Goal: Entertainment & Leisure: Consume media (video, audio)

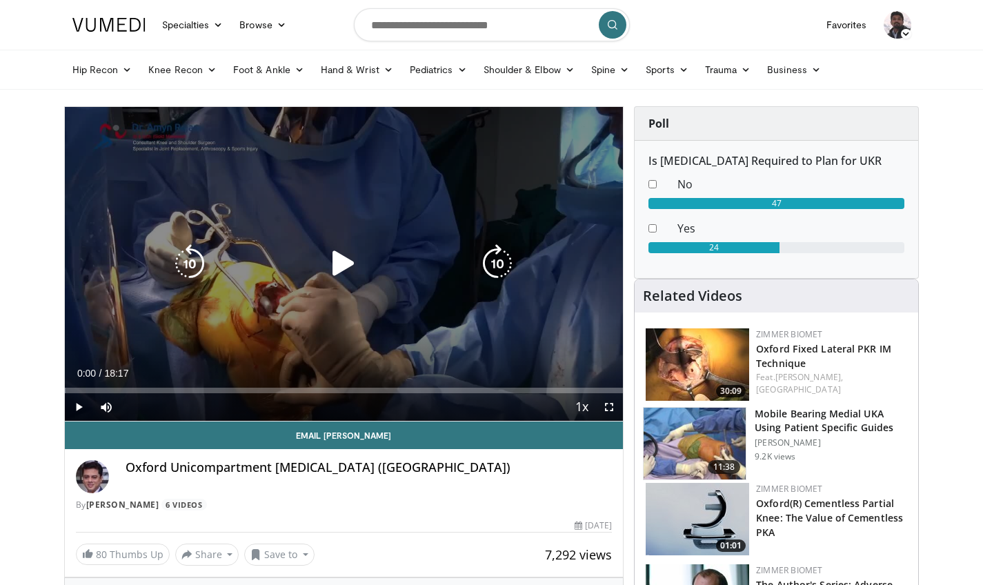
click at [335, 261] on icon "Video Player" at bounding box center [343, 263] width 39 height 39
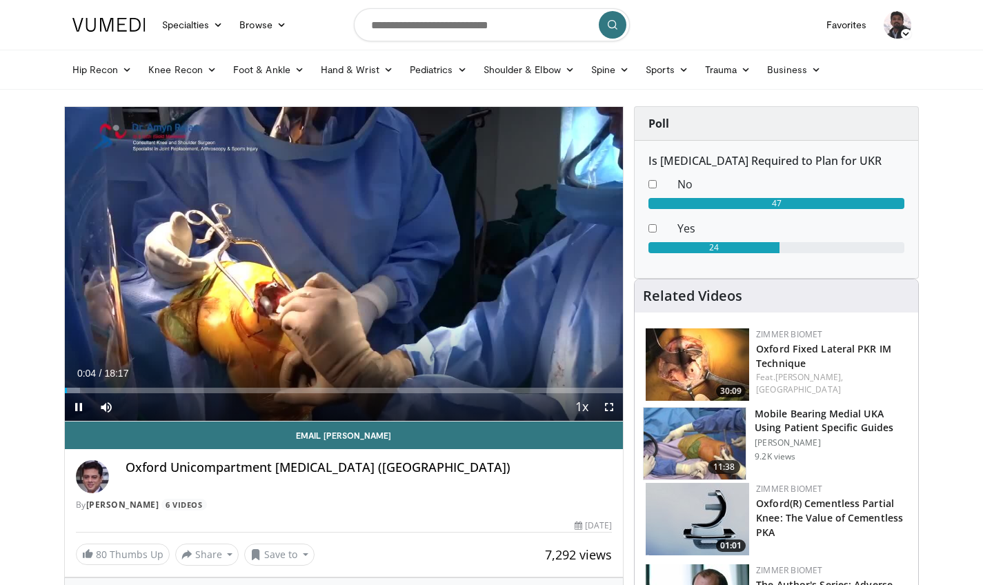
click at [606, 410] on span "Video Player" at bounding box center [609, 407] width 28 height 28
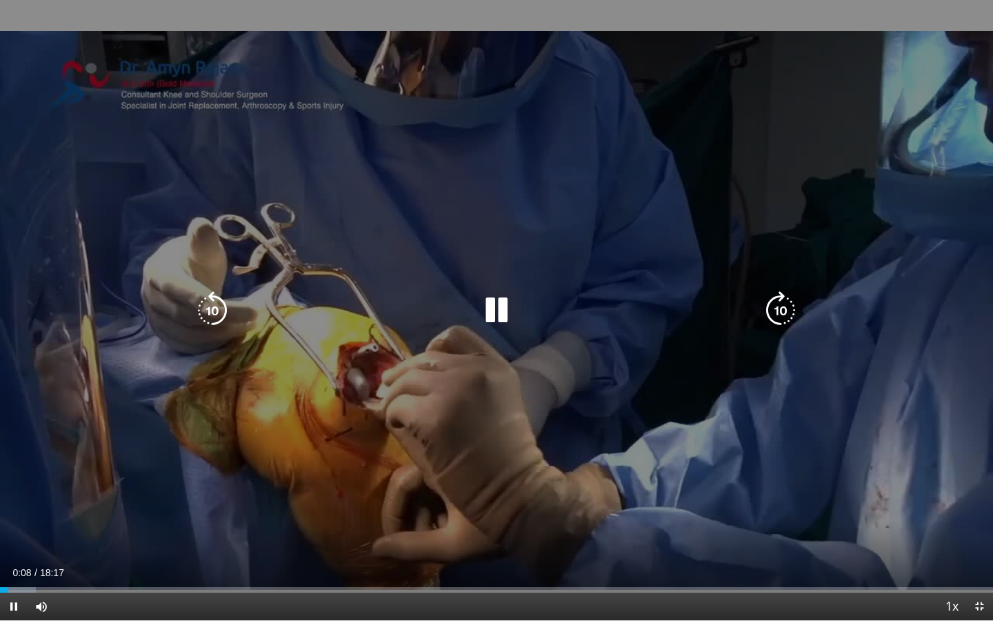
click at [777, 308] on icon "Video Player" at bounding box center [780, 310] width 39 height 39
click at [215, 314] on icon "Video Player" at bounding box center [212, 310] width 39 height 39
click at [484, 321] on icon "Video Player" at bounding box center [496, 310] width 39 height 39
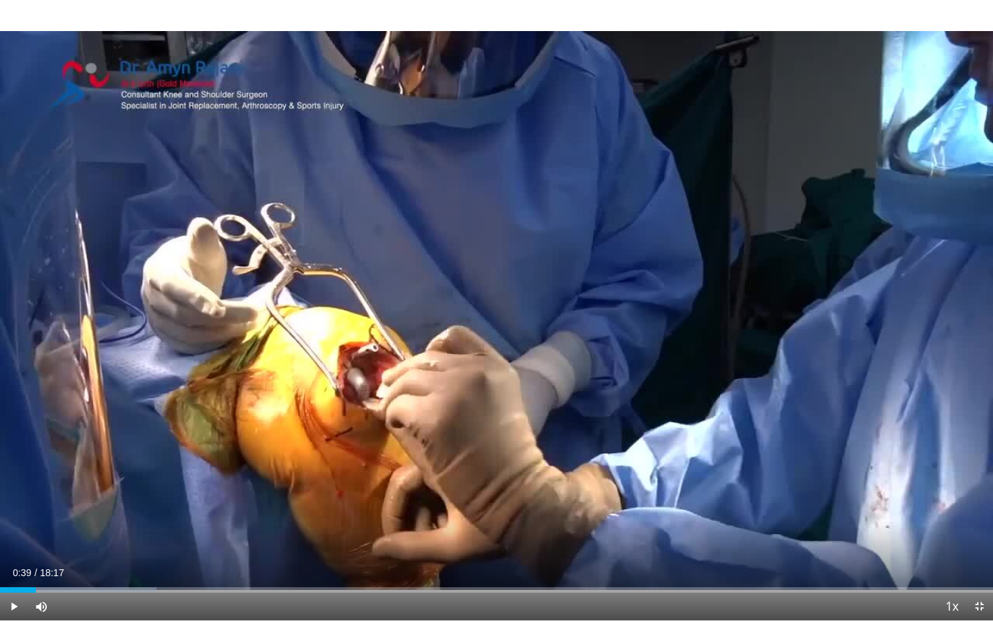
click at [484, 321] on div "10 seconds Tap to unmute" at bounding box center [496, 310] width 993 height 620
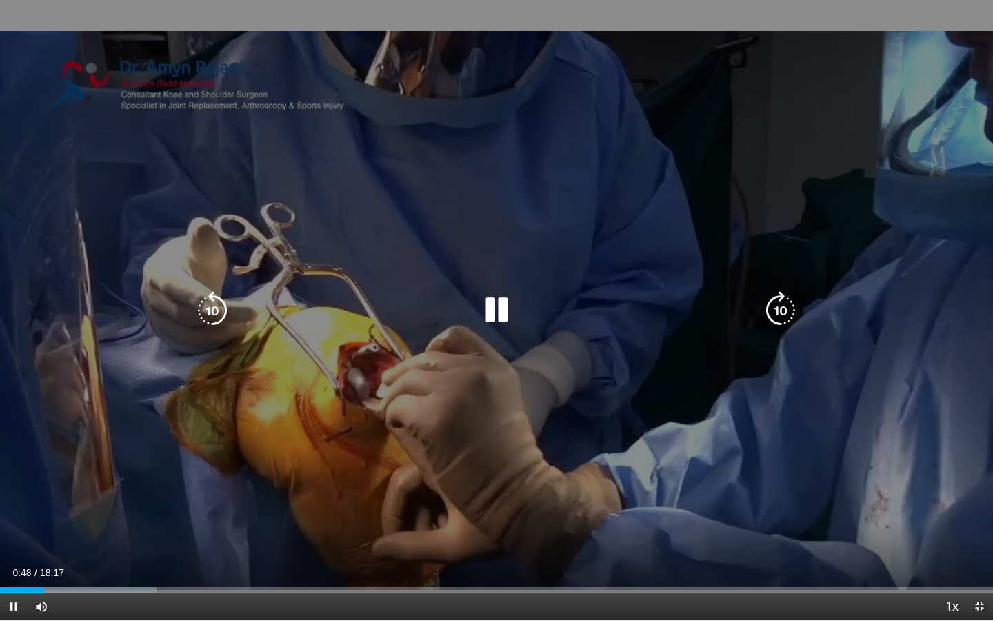
click at [590, 332] on div "10 seconds Tap to unmute" at bounding box center [496, 310] width 993 height 620
click at [489, 324] on icon "Video Player" at bounding box center [496, 310] width 39 height 39
click at [606, 458] on div "10 seconds Tap to unmute" at bounding box center [496, 310] width 993 height 620
click at [491, 308] on icon "Video Player" at bounding box center [496, 310] width 39 height 39
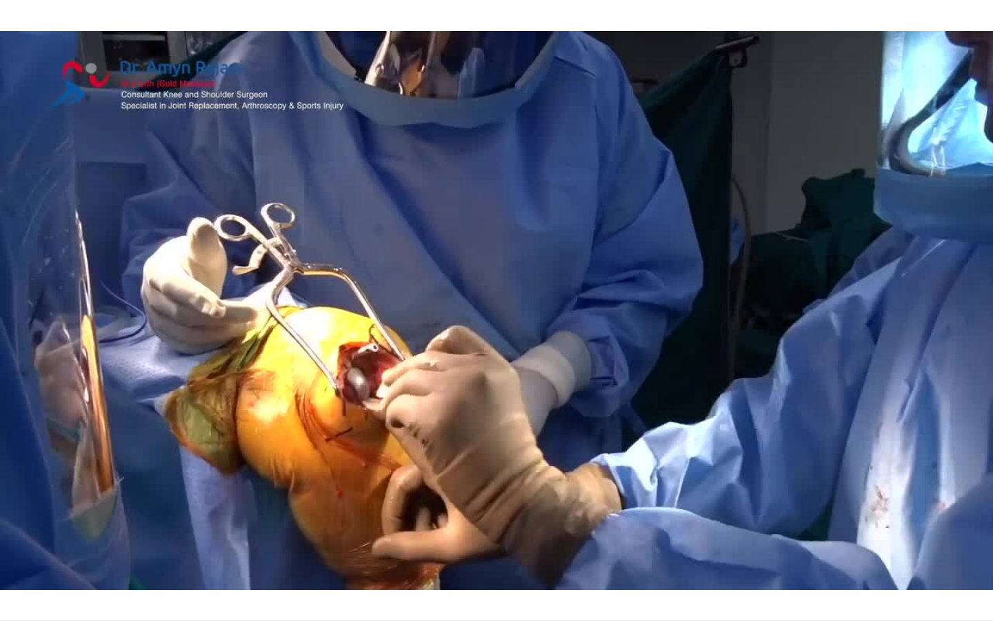
click at [597, 501] on div "10 seconds Tap to unmute" at bounding box center [496, 310] width 993 height 620
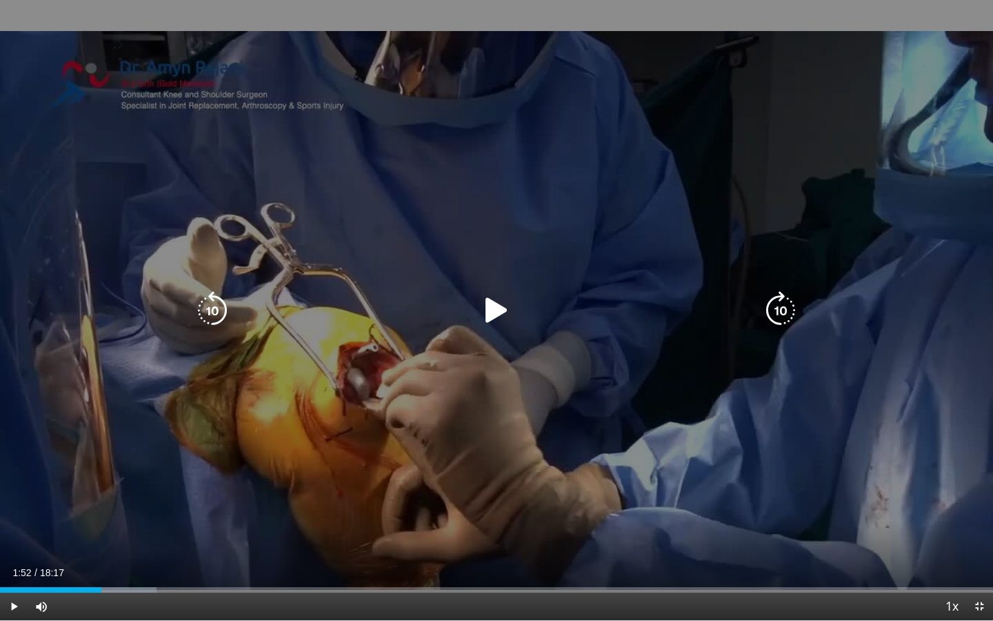
click at [628, 468] on div "10 seconds Tap to unmute" at bounding box center [496, 310] width 993 height 620
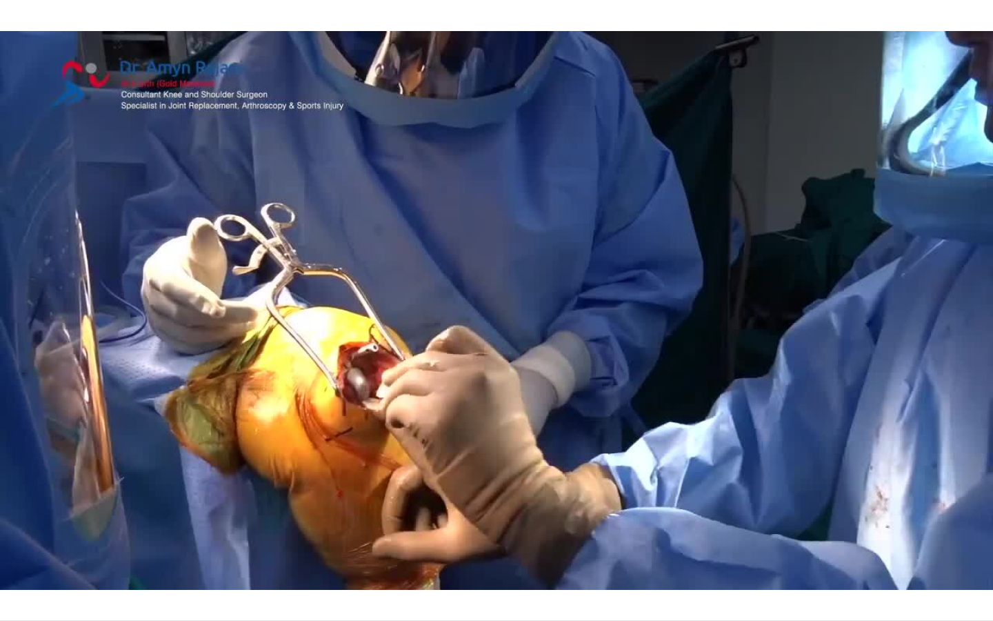
click at [637, 526] on div "10 seconds Tap to unmute" at bounding box center [496, 310] width 993 height 620
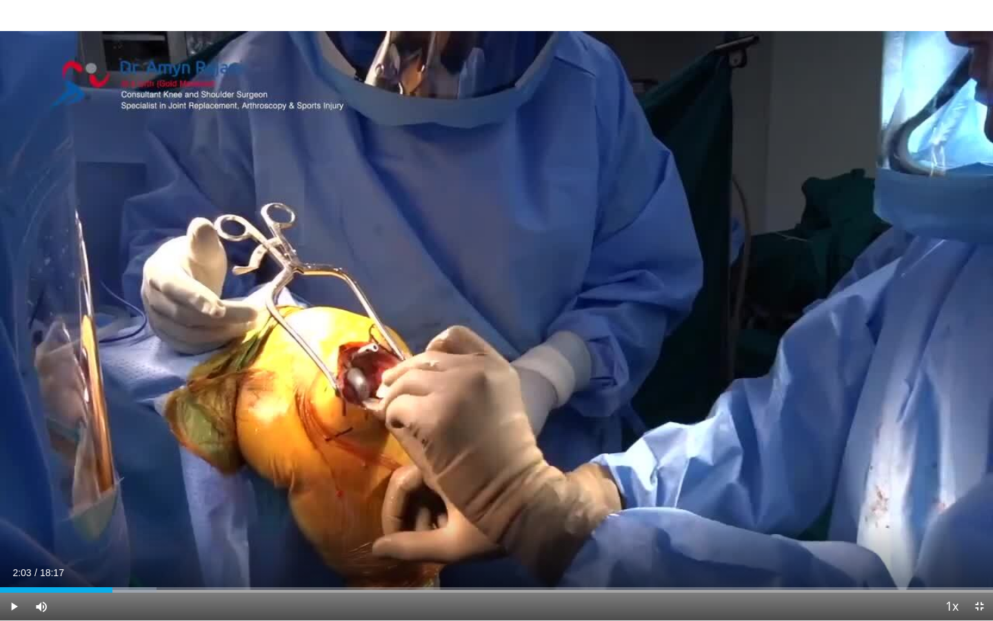
click at [637, 526] on div "10 seconds Tap to unmute" at bounding box center [496, 310] width 993 height 620
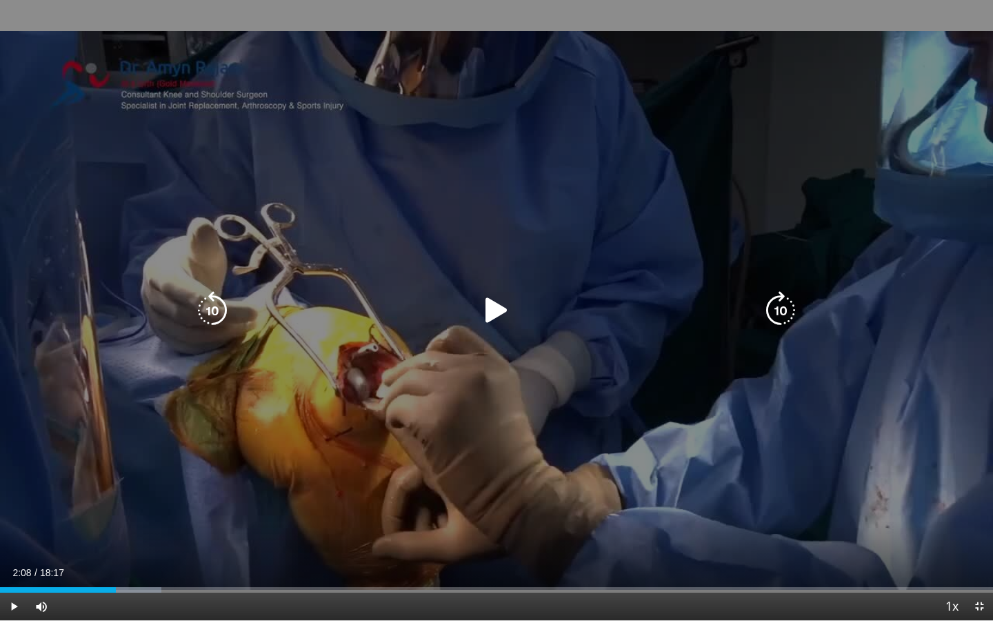
click at [218, 315] on icon "Video Player" at bounding box center [212, 310] width 39 height 39
click at [495, 305] on icon "Video Player" at bounding box center [496, 310] width 39 height 39
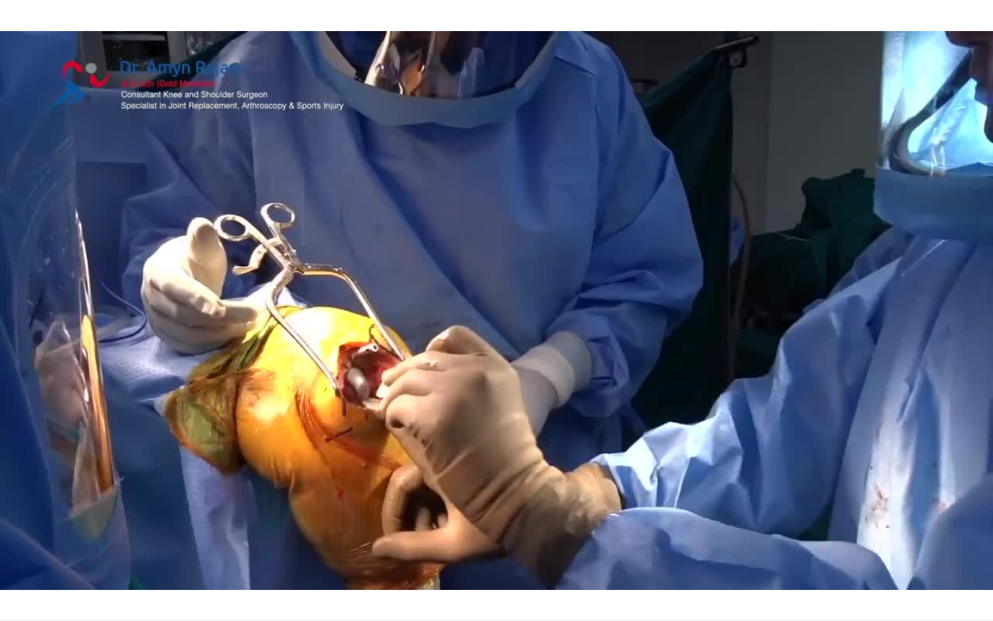
click at [495, 305] on div "10 seconds Tap to unmute" at bounding box center [496, 310] width 993 height 620
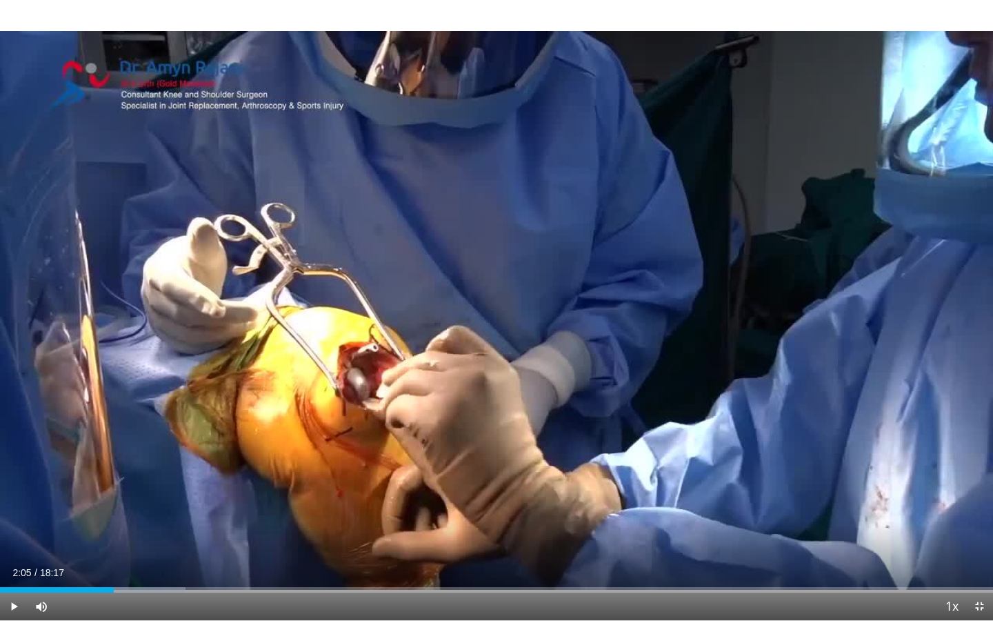
click at [495, 305] on div "10 seconds Tap to unmute" at bounding box center [496, 310] width 993 height 620
click at [112, 584] on div "Progress Bar" at bounding box center [112, 590] width 1 height 6
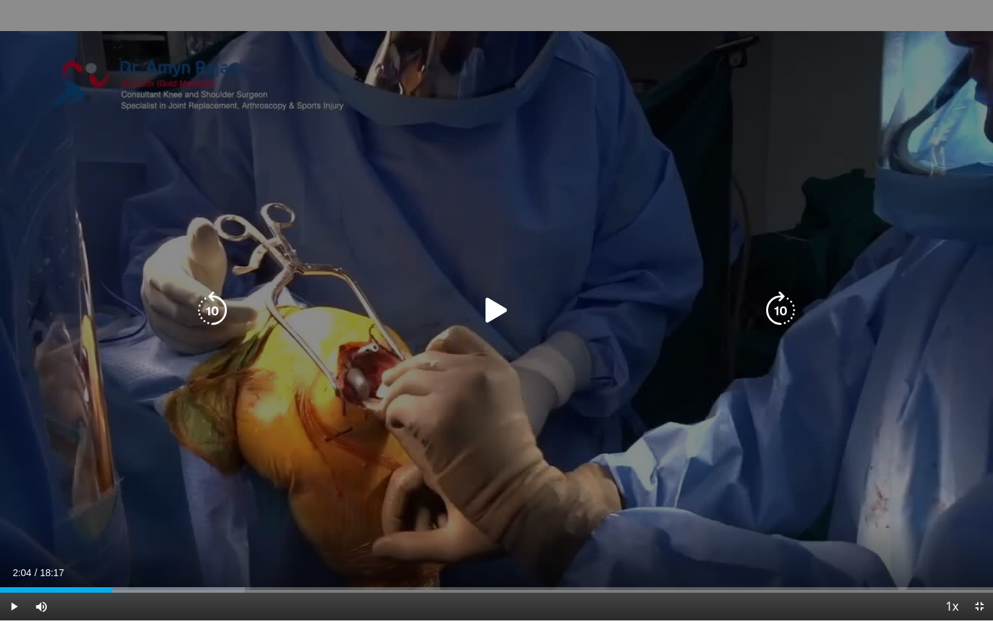
click at [485, 473] on div "10 seconds Tap to unmute" at bounding box center [496, 310] width 993 height 620
click at [503, 317] on icon "Video Player" at bounding box center [496, 310] width 39 height 39
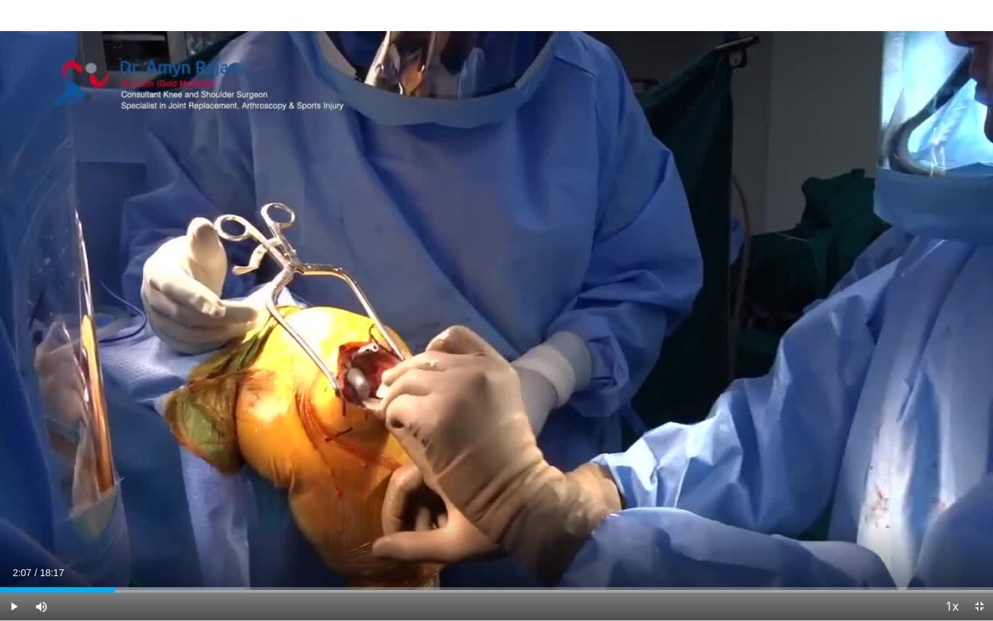
click at [503, 317] on div "10 seconds Tap to unmute" at bounding box center [496, 310] width 993 height 620
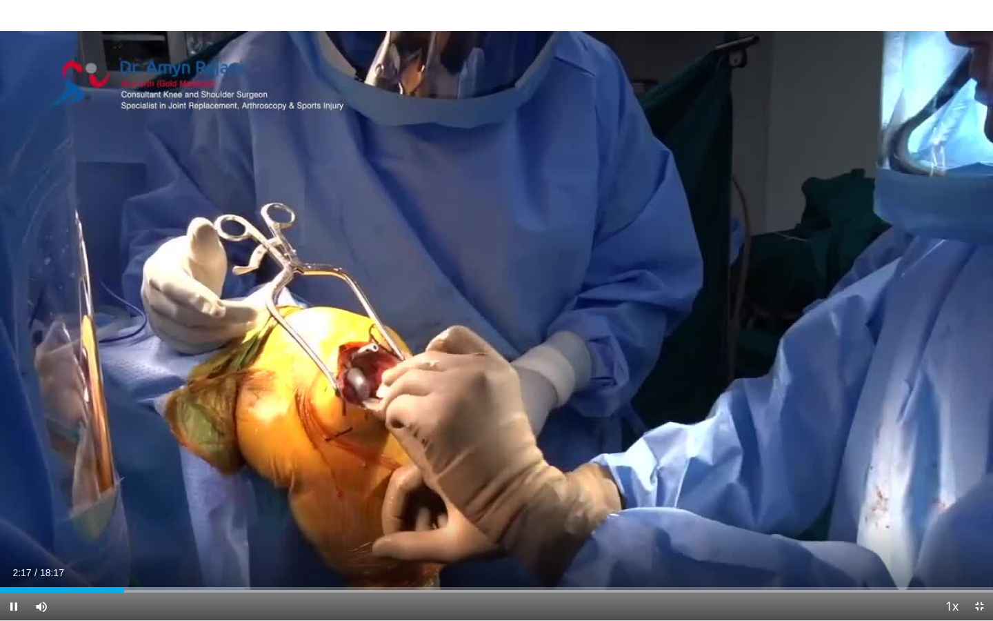
click at [503, 317] on div "10 seconds Tap to unmute" at bounding box center [496, 310] width 993 height 620
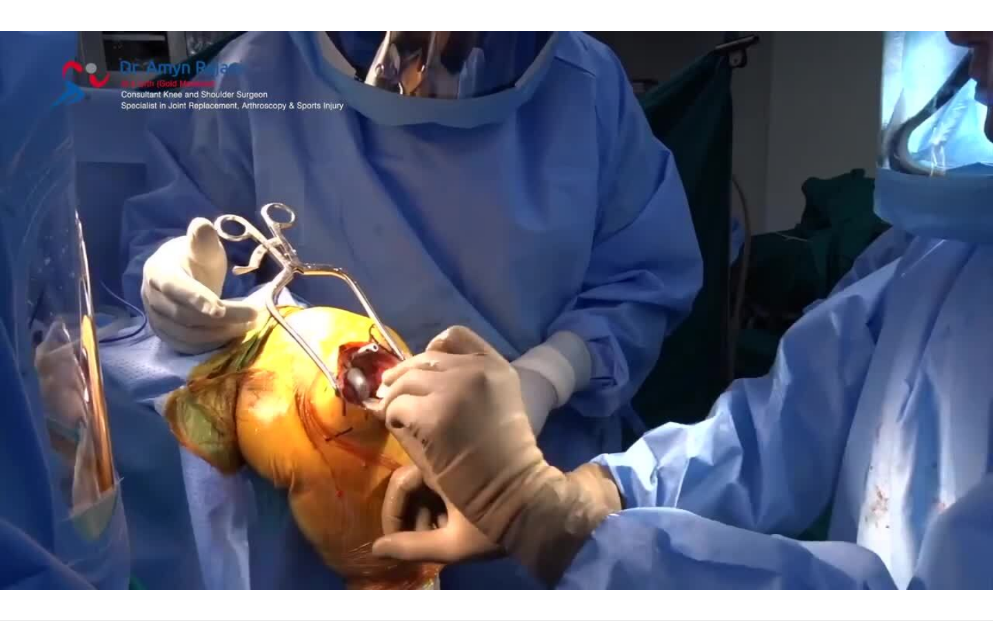
click at [503, 317] on div "10 seconds Tap to unmute" at bounding box center [496, 310] width 993 height 620
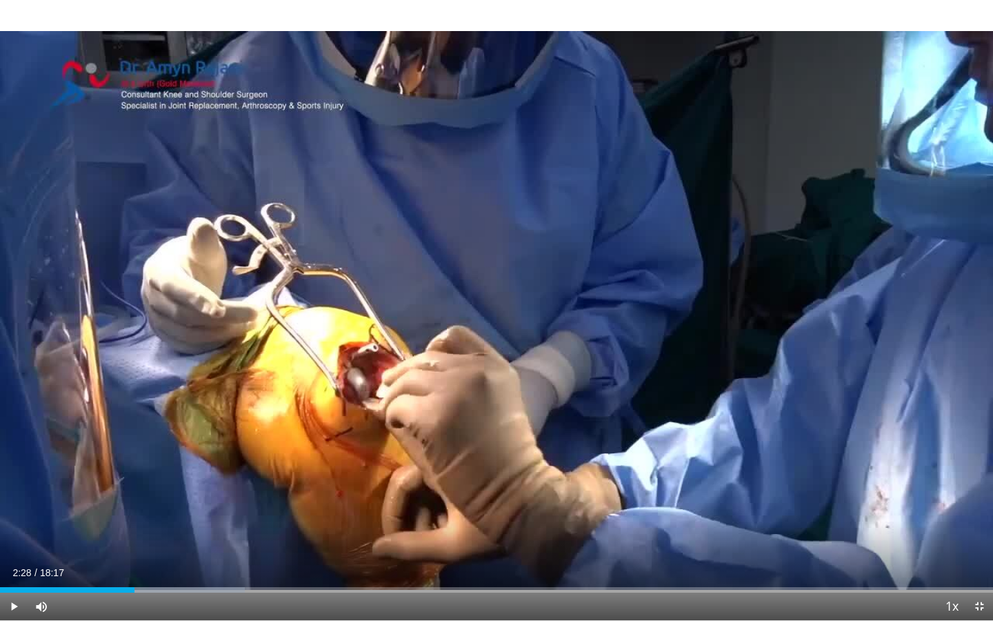
click at [503, 317] on div "10 seconds Tap to unmute" at bounding box center [496, 310] width 993 height 620
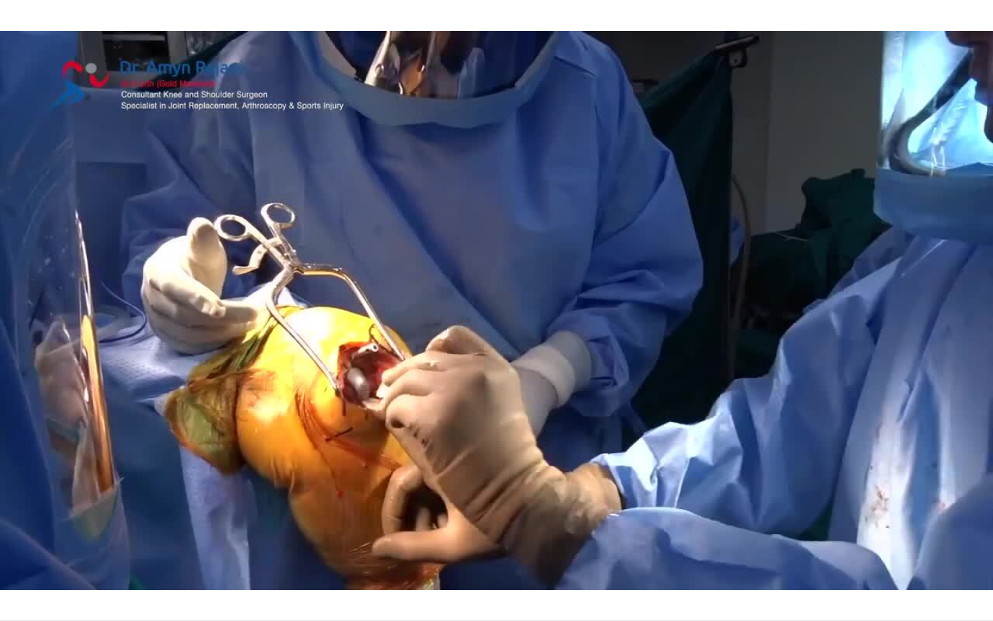
click at [503, 317] on div "10 seconds Tap to unmute" at bounding box center [496, 310] width 993 height 620
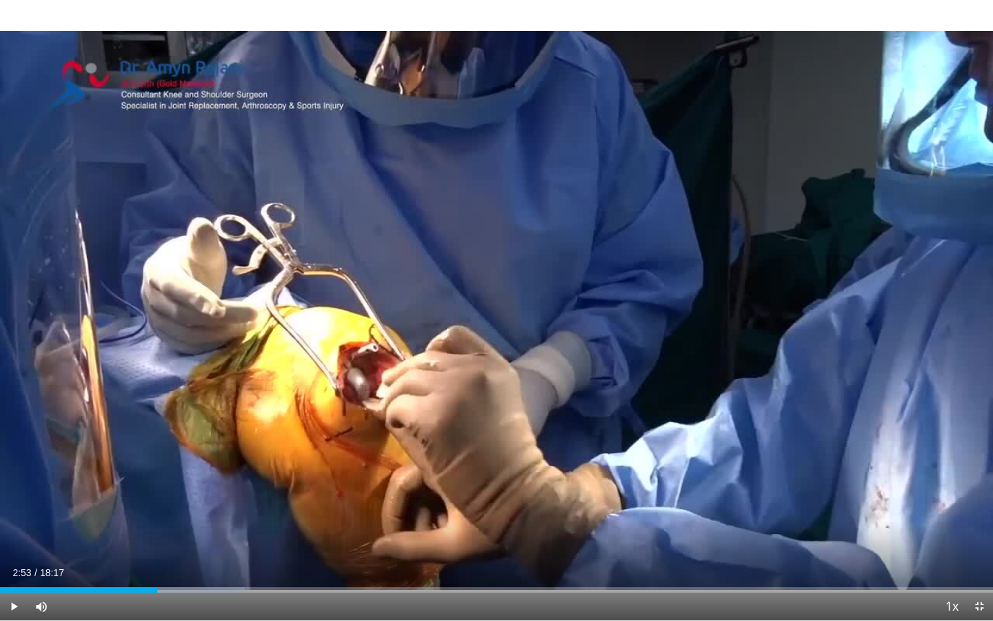
click at [503, 317] on div "10 seconds Tap to unmute" at bounding box center [496, 310] width 993 height 620
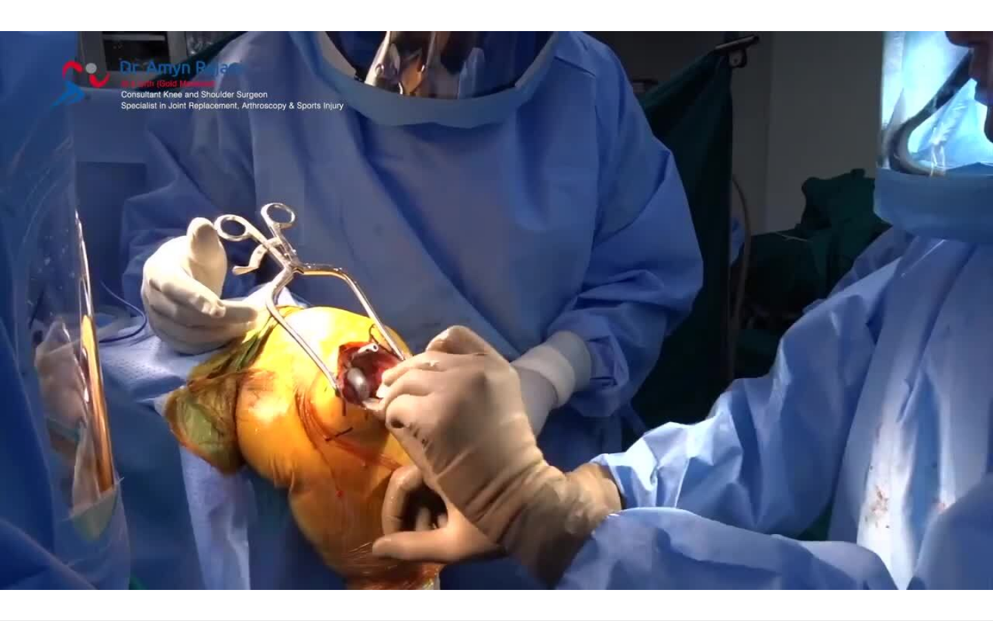
click at [503, 317] on div "10 seconds Tap to unmute" at bounding box center [496, 310] width 993 height 620
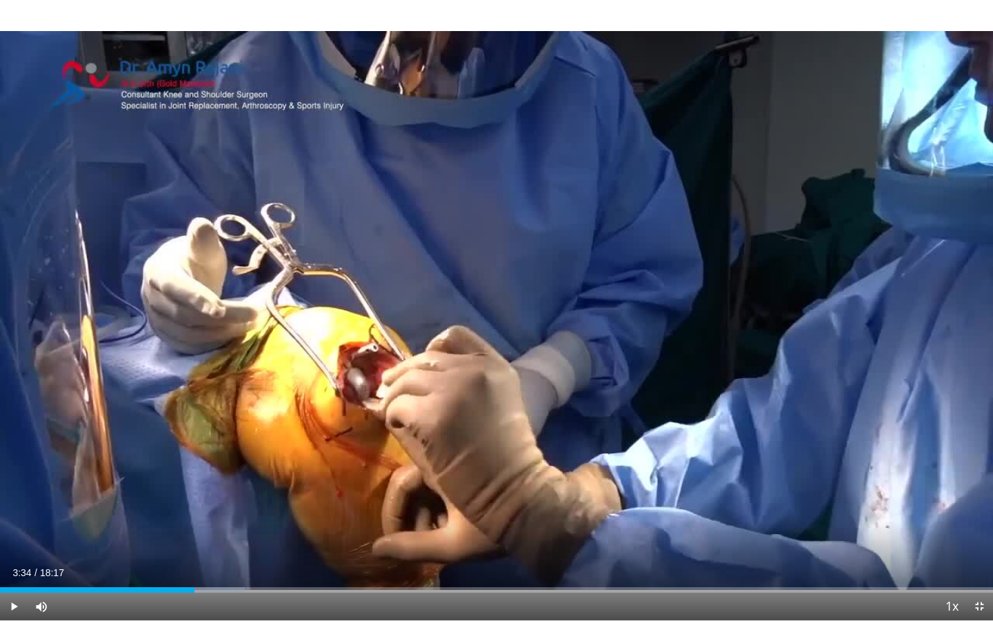
click at [503, 317] on div "10 seconds Tap to unmute" at bounding box center [496, 310] width 993 height 620
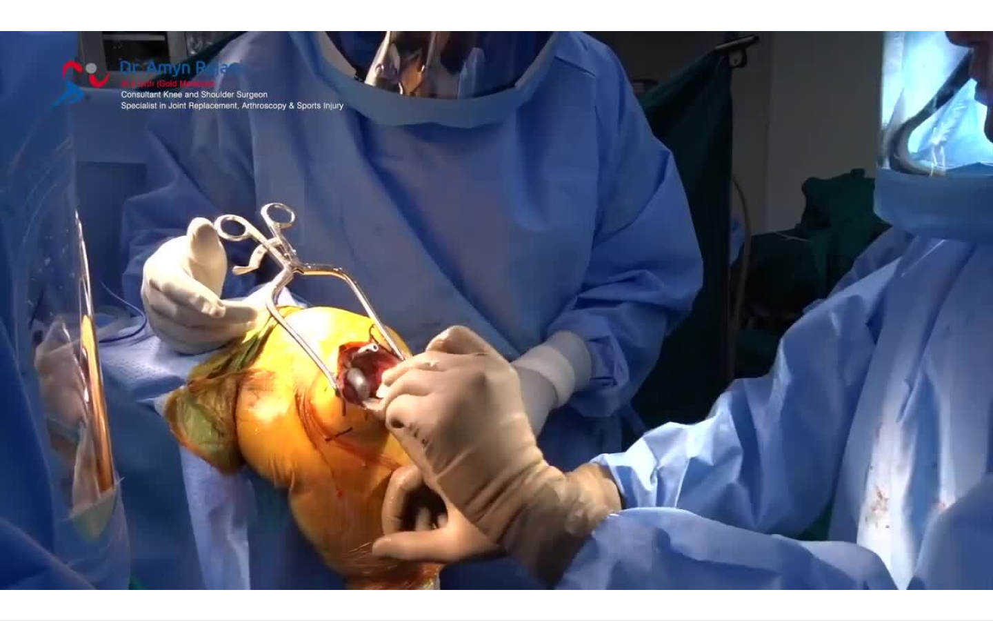
click at [503, 317] on div "10 seconds Tap to unmute" at bounding box center [496, 310] width 993 height 620
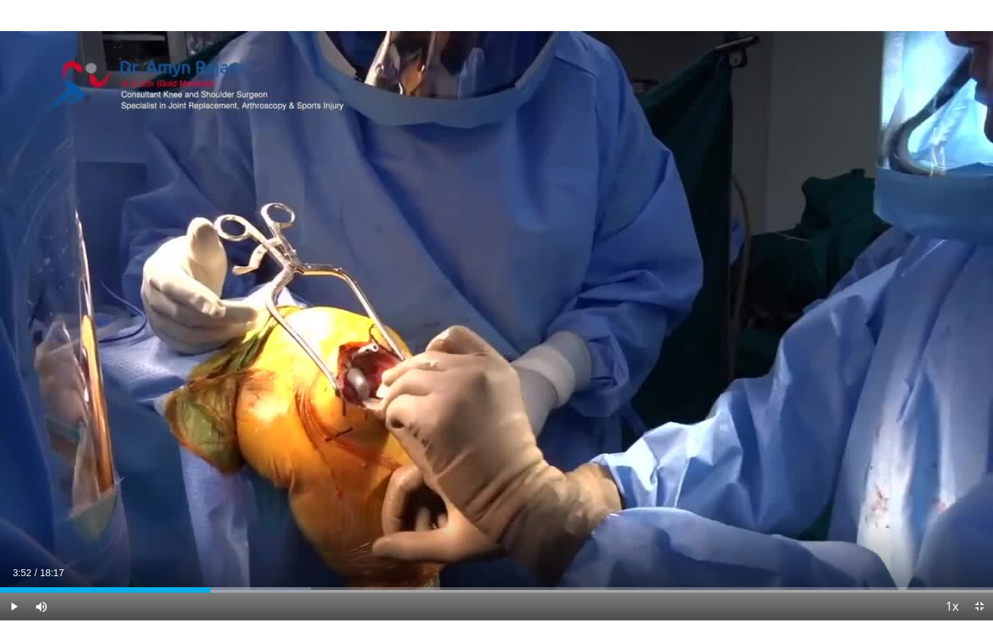
click at [503, 317] on div "10 seconds Tap to unmute" at bounding box center [496, 310] width 993 height 620
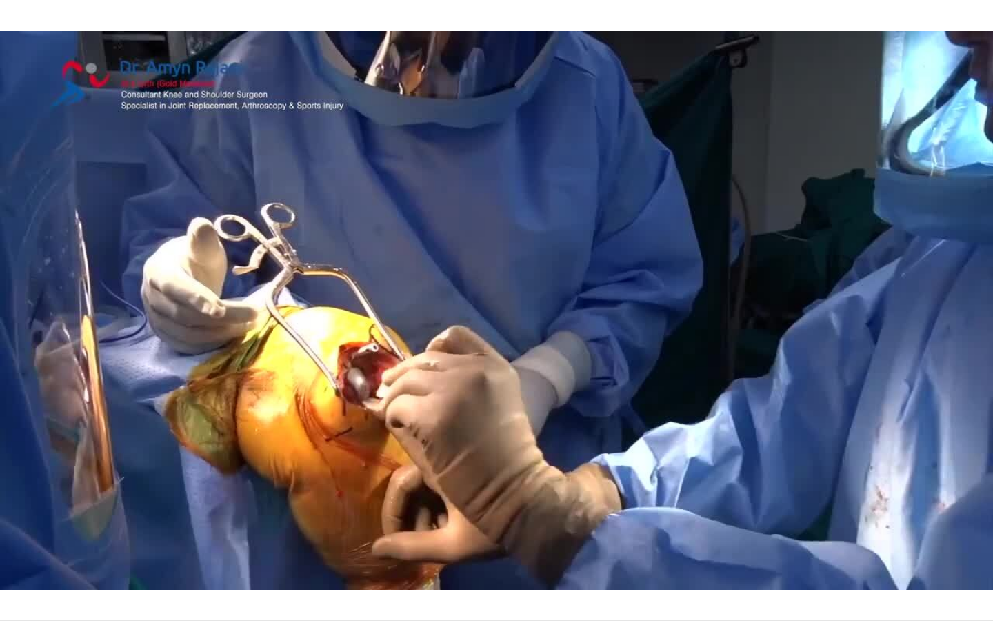
click at [503, 317] on div "10 seconds Tap to unmute" at bounding box center [496, 310] width 993 height 620
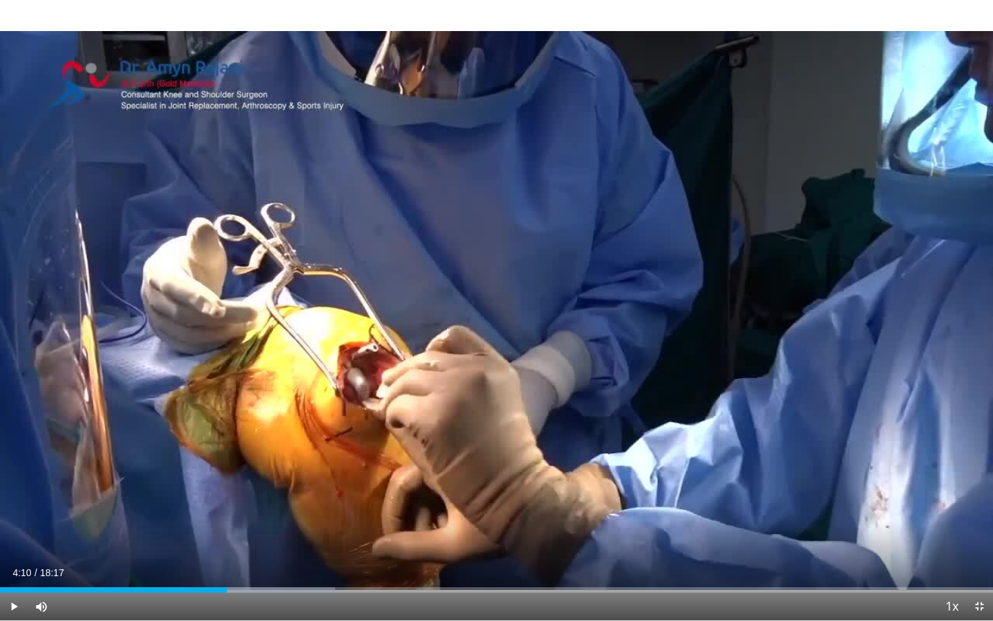
click at [503, 317] on div "10 seconds Tap to unmute" at bounding box center [496, 310] width 993 height 620
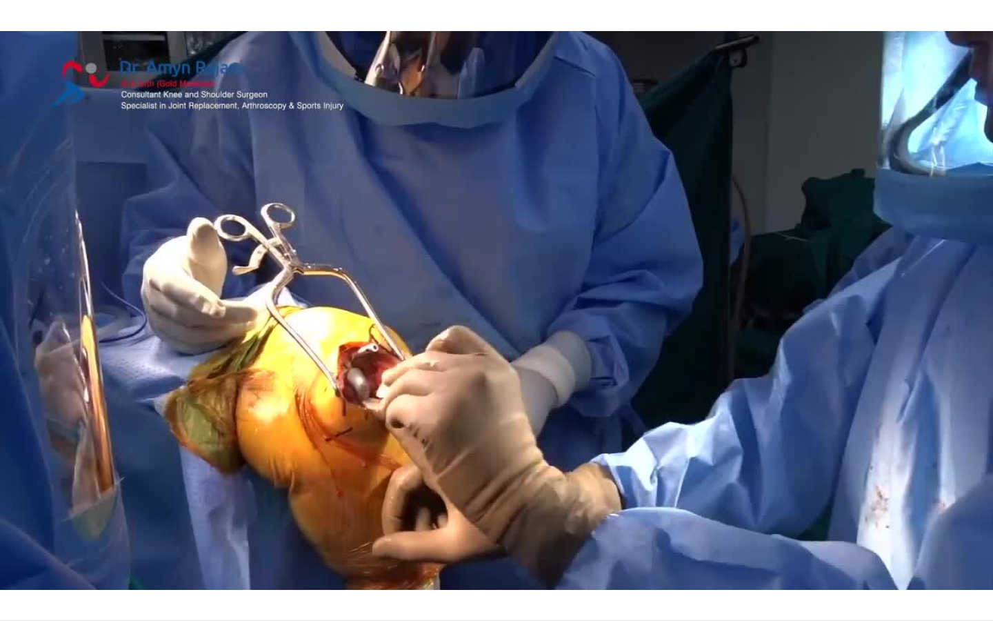
click at [503, 317] on div "10 seconds Tap to unmute" at bounding box center [496, 310] width 993 height 620
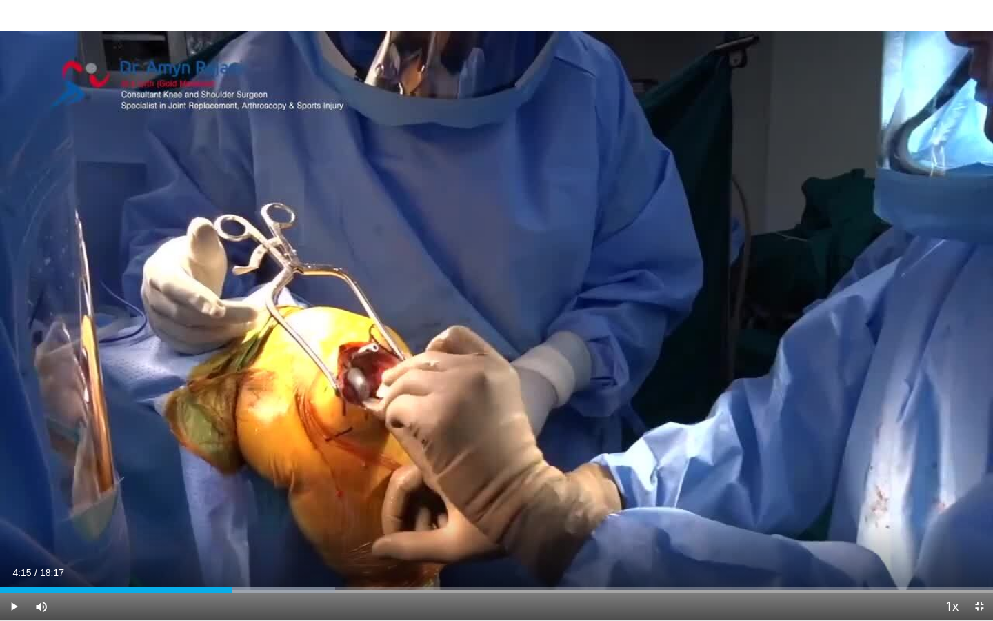
click at [503, 317] on div "10 seconds Tap to unmute" at bounding box center [496, 310] width 993 height 620
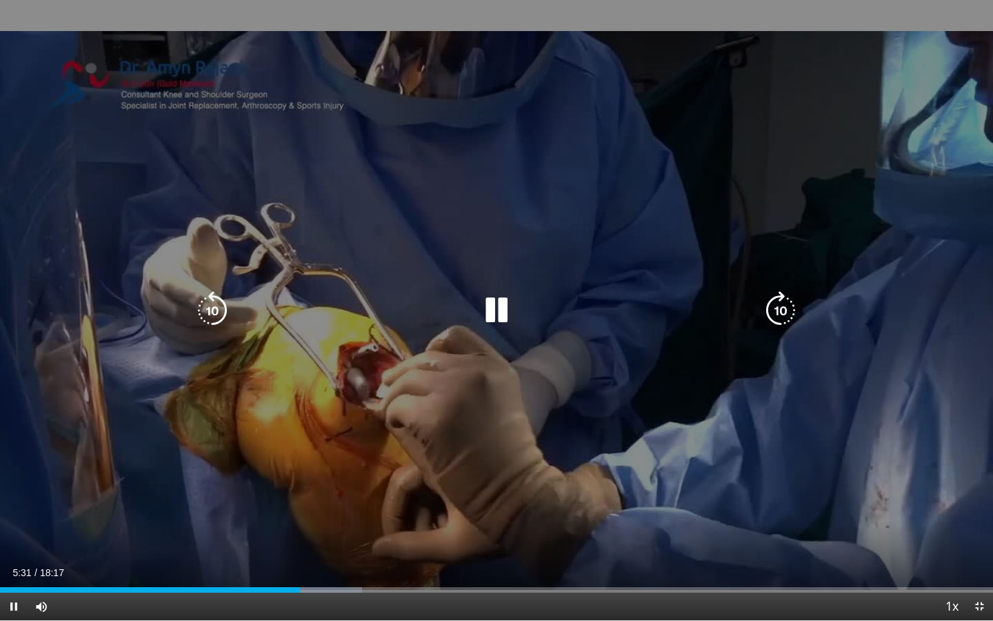
click at [208, 319] on icon "Video Player" at bounding box center [212, 310] width 39 height 39
click at [633, 448] on div "20 seconds Tap to unmute" at bounding box center [496, 310] width 993 height 620
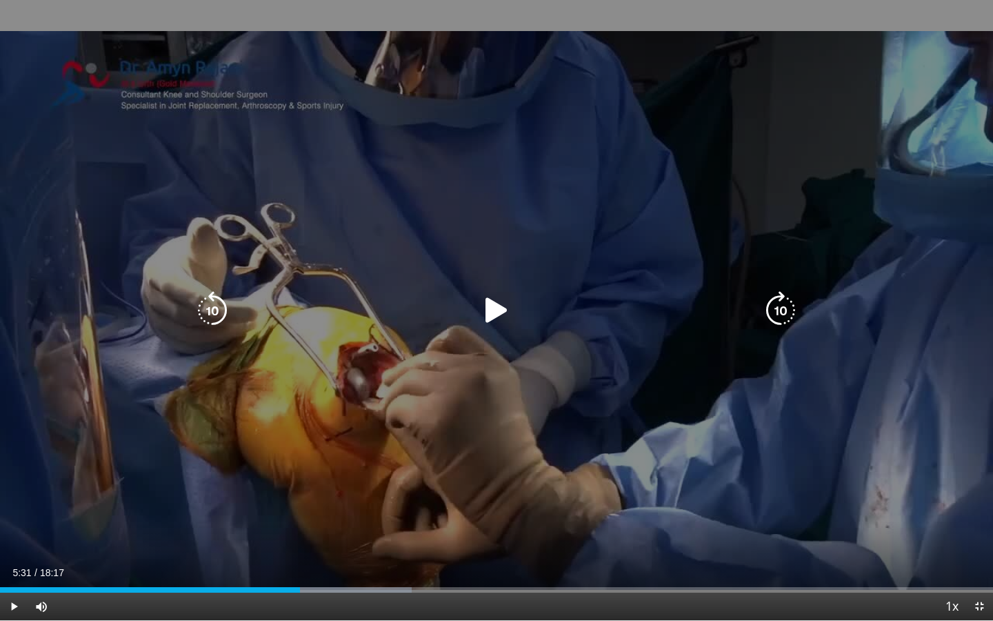
click at [218, 308] on icon "Video Player" at bounding box center [212, 310] width 39 height 39
click at [497, 306] on icon "Video Player" at bounding box center [496, 310] width 39 height 39
click at [217, 310] on icon "Video Player" at bounding box center [212, 310] width 39 height 39
click at [497, 310] on icon "Video Player" at bounding box center [496, 310] width 39 height 39
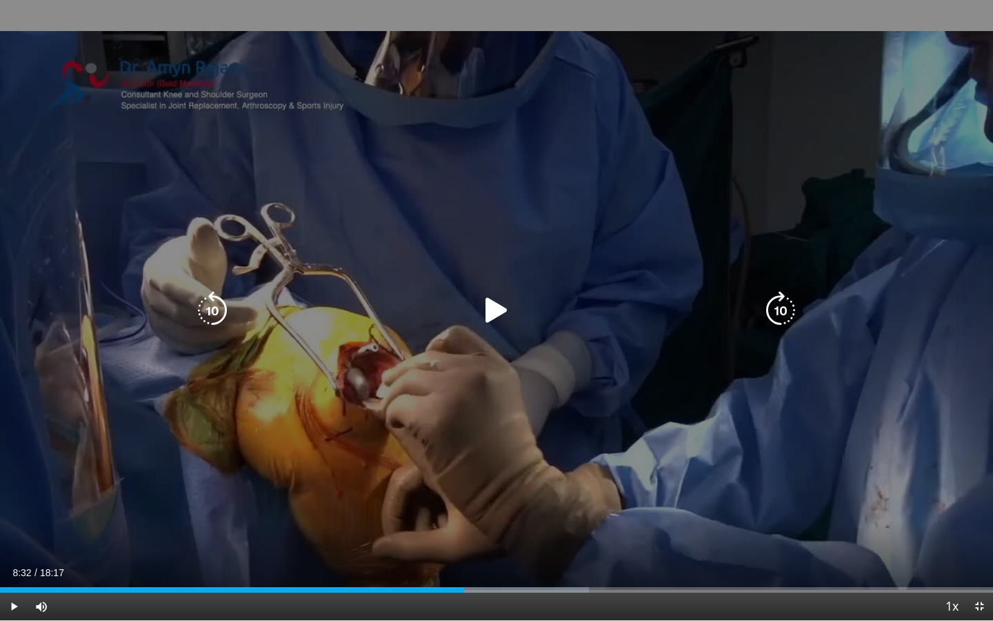
click at [497, 442] on div "20 seconds Tap to unmute" at bounding box center [496, 310] width 993 height 620
click at [222, 311] on icon "Video Player" at bounding box center [212, 310] width 39 height 39
click at [495, 309] on icon "Video Player" at bounding box center [496, 310] width 39 height 39
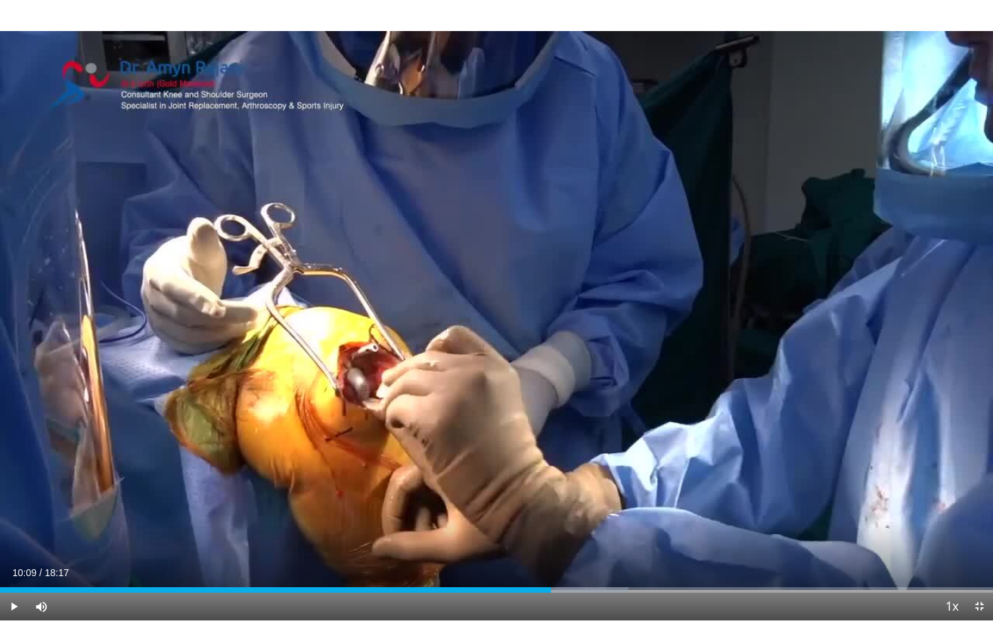
click at [495, 309] on div "10 seconds Tap to unmute" at bounding box center [496, 310] width 993 height 620
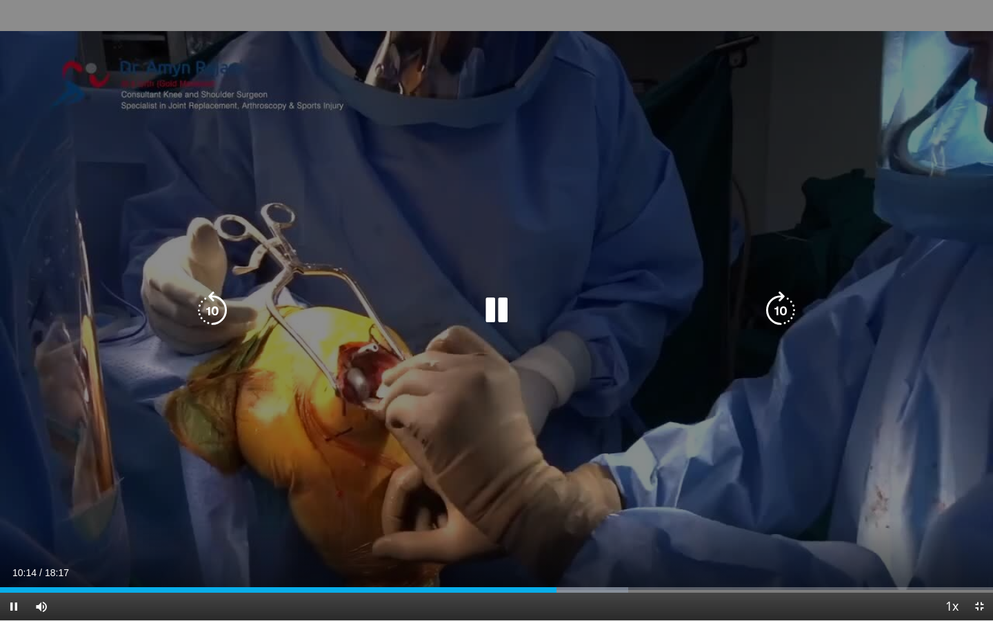
click at [211, 314] on icon "Video Player" at bounding box center [212, 310] width 39 height 39
click at [505, 310] on icon "Video Player" at bounding box center [496, 310] width 39 height 39
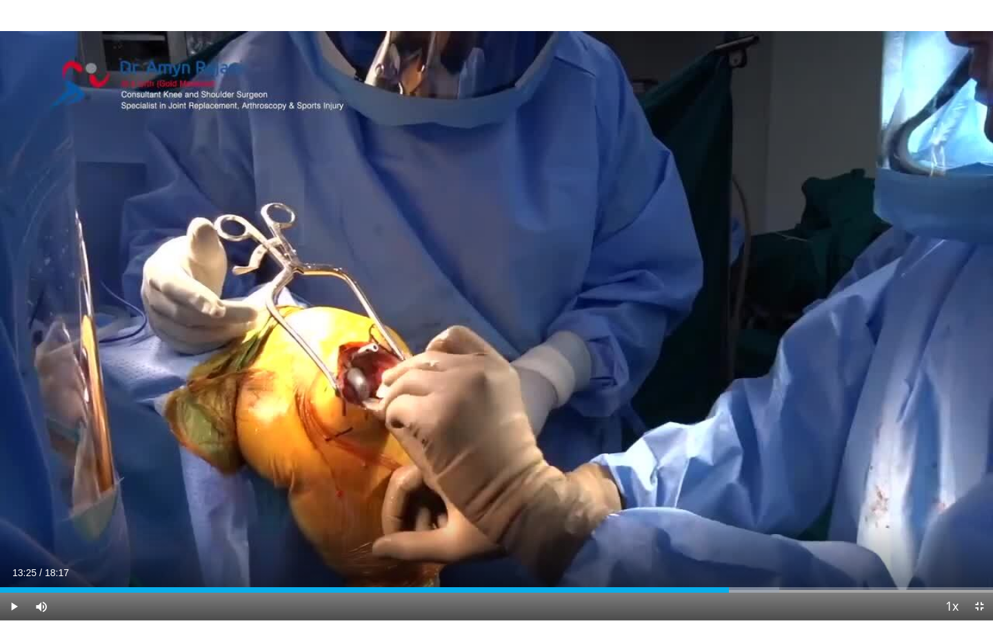
click at [505, 310] on div "10 seconds Tap to unmute" at bounding box center [496, 310] width 993 height 620
